Goal: Task Accomplishment & Management: Complete application form

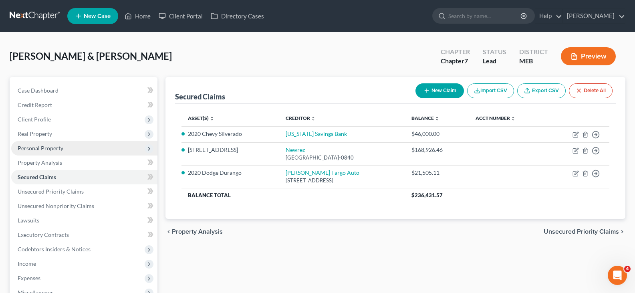
click at [53, 150] on span "Personal Property" at bounding box center [41, 148] width 46 height 7
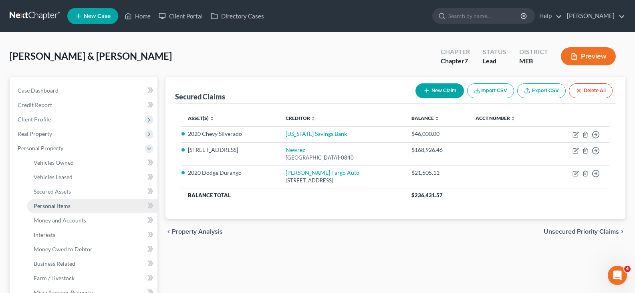
click at [34, 206] on span "Personal Items" at bounding box center [52, 205] width 37 height 7
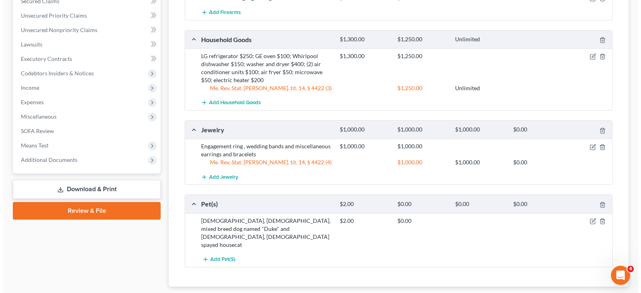
scroll to position [320, 0]
click at [589, 55] on icon "button" at bounding box center [589, 56] width 6 height 6
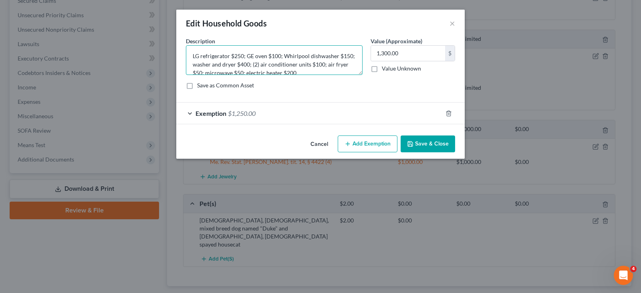
click at [309, 70] on textarea "LG refrigerator $250; GE oven $100; Whirlpool dishwasher $150; washer and dryer…" at bounding box center [274, 60] width 177 height 30
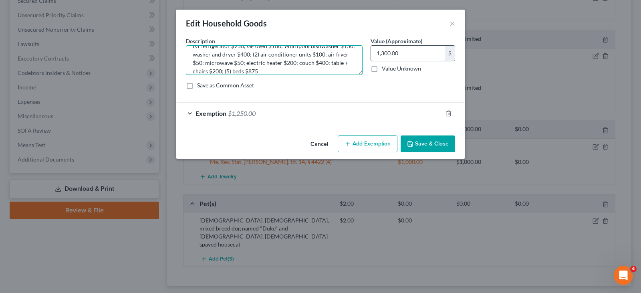
type textarea "LG refrigerator $250; GE oven $100; Whirlpool dishwasher $150; washer and dryer…"
click at [404, 50] on input "1,300.00" at bounding box center [408, 53] width 74 height 15
type input "2,775.00"
click at [242, 115] on span "$1,250.00" at bounding box center [242, 113] width 28 height 8
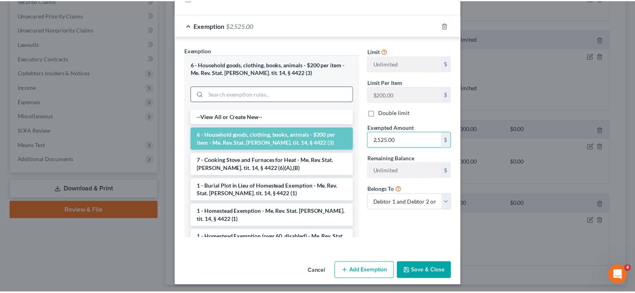
scroll to position [90, 0]
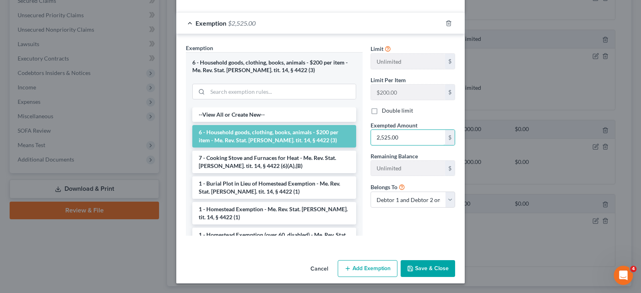
type input "2,525.00"
click at [420, 271] on button "Save & Close" at bounding box center [428, 268] width 54 height 17
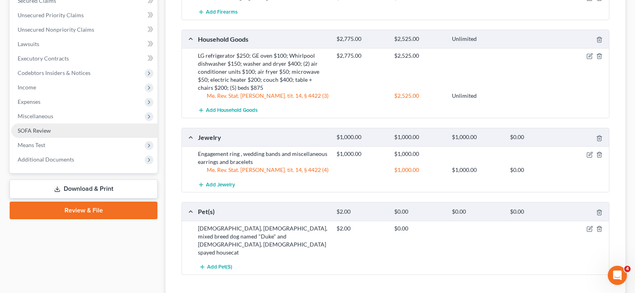
click at [23, 128] on span "SOFA Review" at bounding box center [34, 130] width 33 height 7
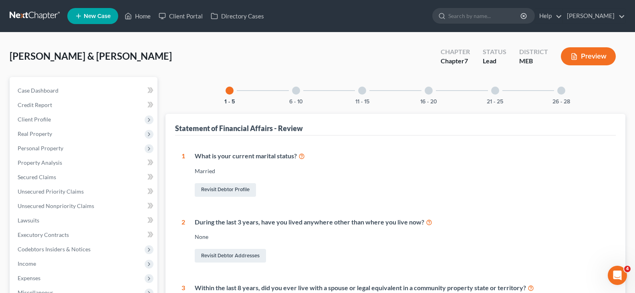
click at [428, 97] on div "16 - 20" at bounding box center [428, 90] width 27 height 27
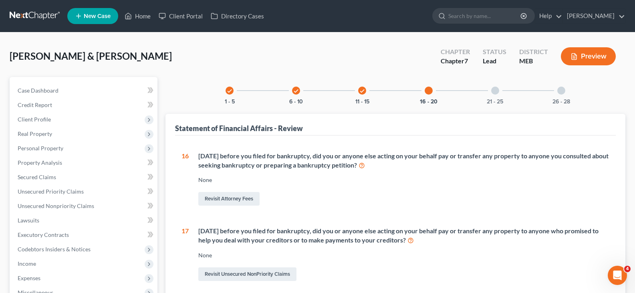
click at [500, 93] on div "21 - 25" at bounding box center [494, 90] width 27 height 27
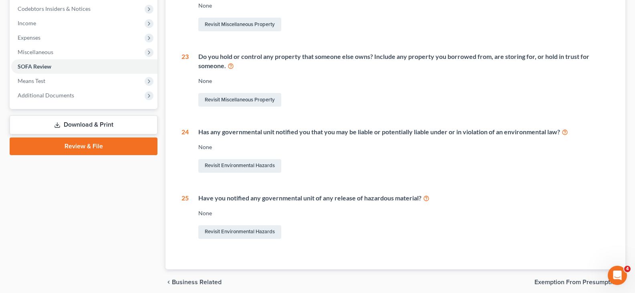
scroll to position [40, 0]
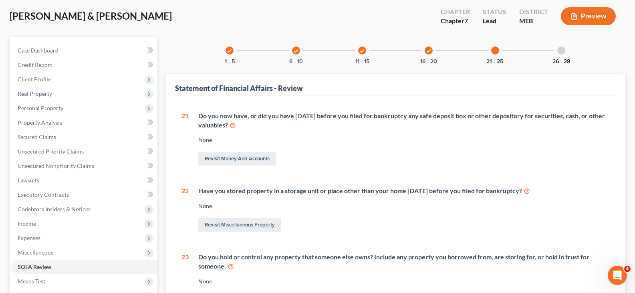
click at [556, 61] on button "26 - 28" at bounding box center [561, 62] width 18 height 6
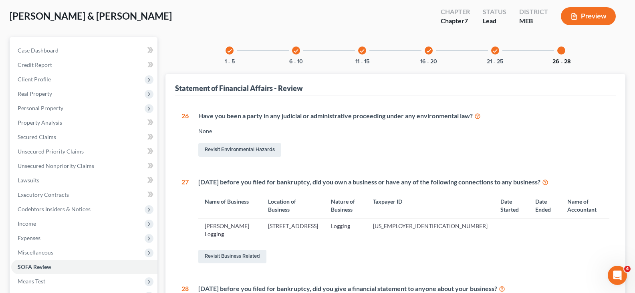
scroll to position [80, 0]
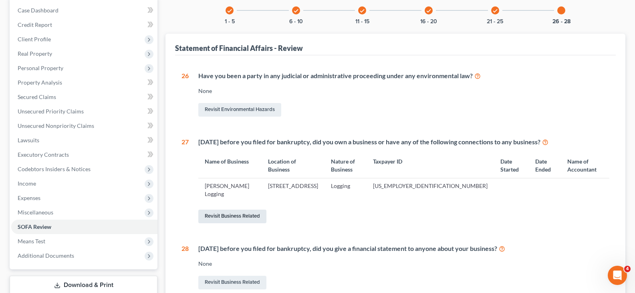
click at [236, 215] on link "Revisit Business Related" at bounding box center [232, 217] width 68 height 14
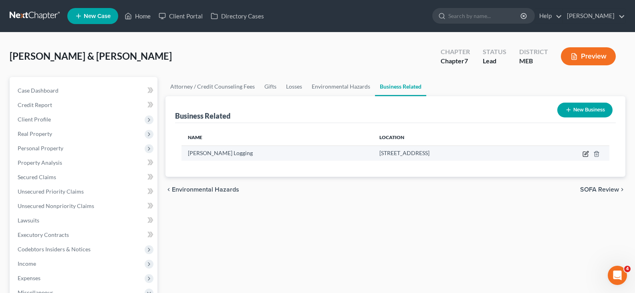
click at [584, 155] on icon "button" at bounding box center [585, 154] width 6 height 6
select select "sole_proprietor"
select select "20"
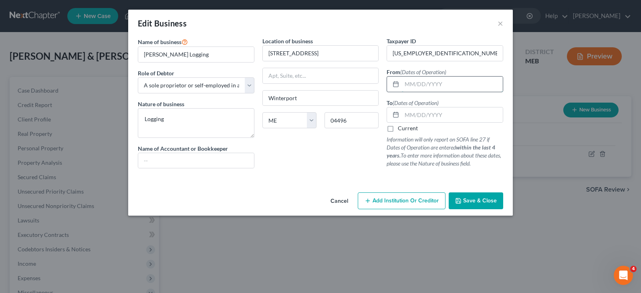
click at [414, 83] on input "text" at bounding box center [452, 84] width 101 height 15
type input "[DATE]"
click at [412, 114] on input "text" at bounding box center [452, 114] width 101 height 15
type input "[DATE]"
click at [472, 203] on span "Save & Close" at bounding box center [480, 200] width 34 height 7
